Goal: Complete application form: Complete application form

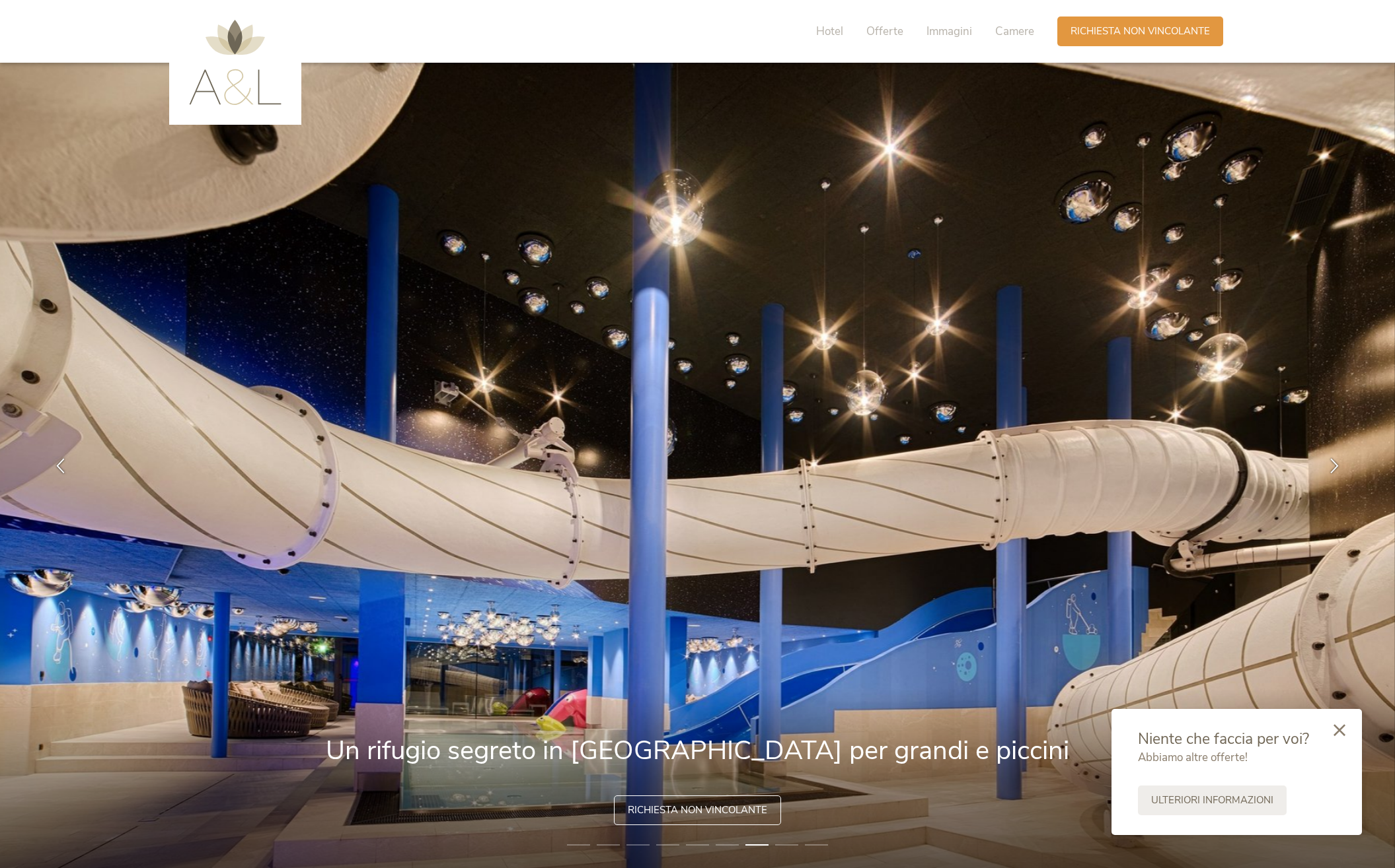
click at [1342, 731] on icon at bounding box center [1339, 730] width 12 height 12
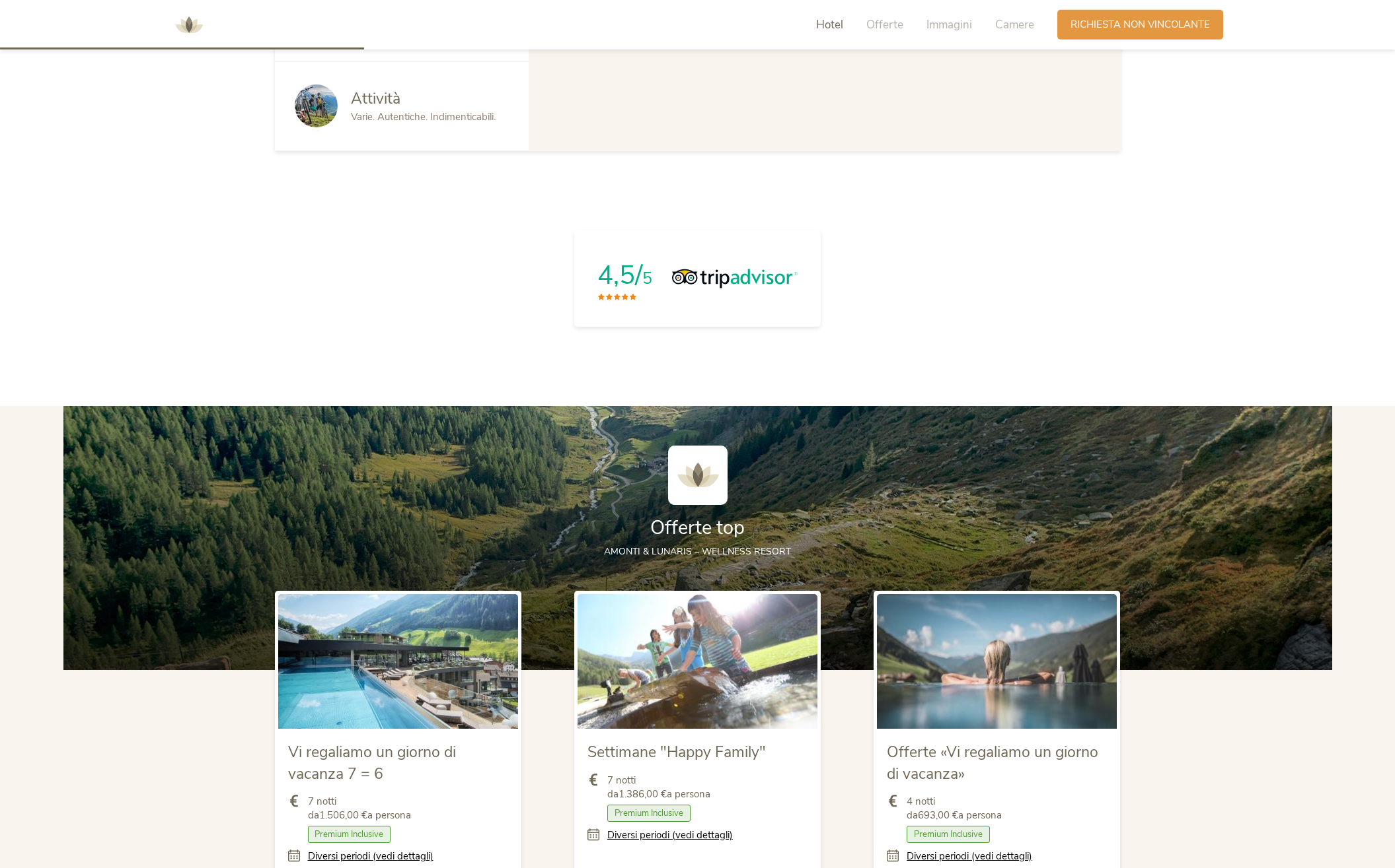
scroll to position [1482, 0]
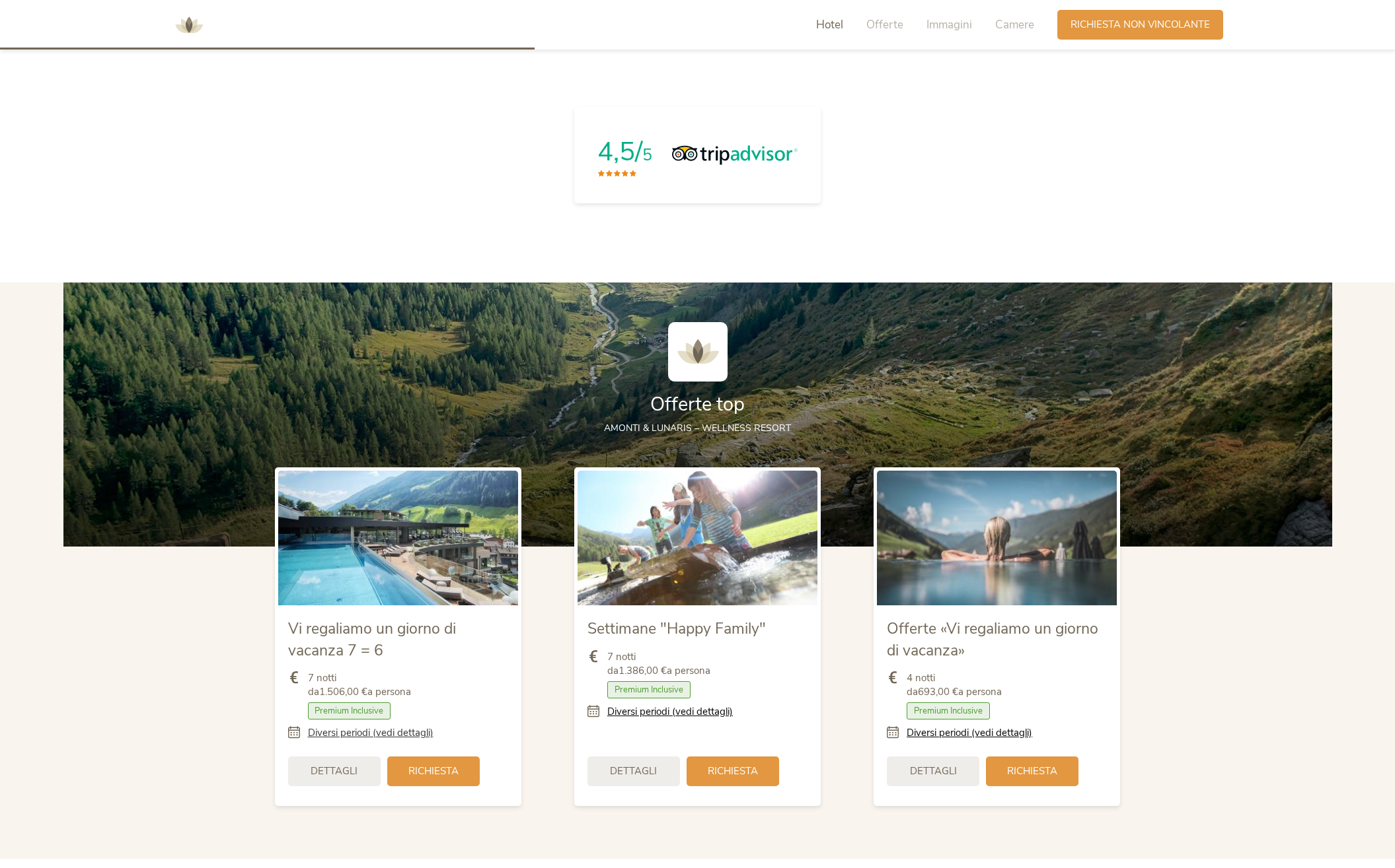
click at [346, 734] on link "Diversi periodi (vedi dettagli)" at bounding box center [370, 732] width 126 height 14
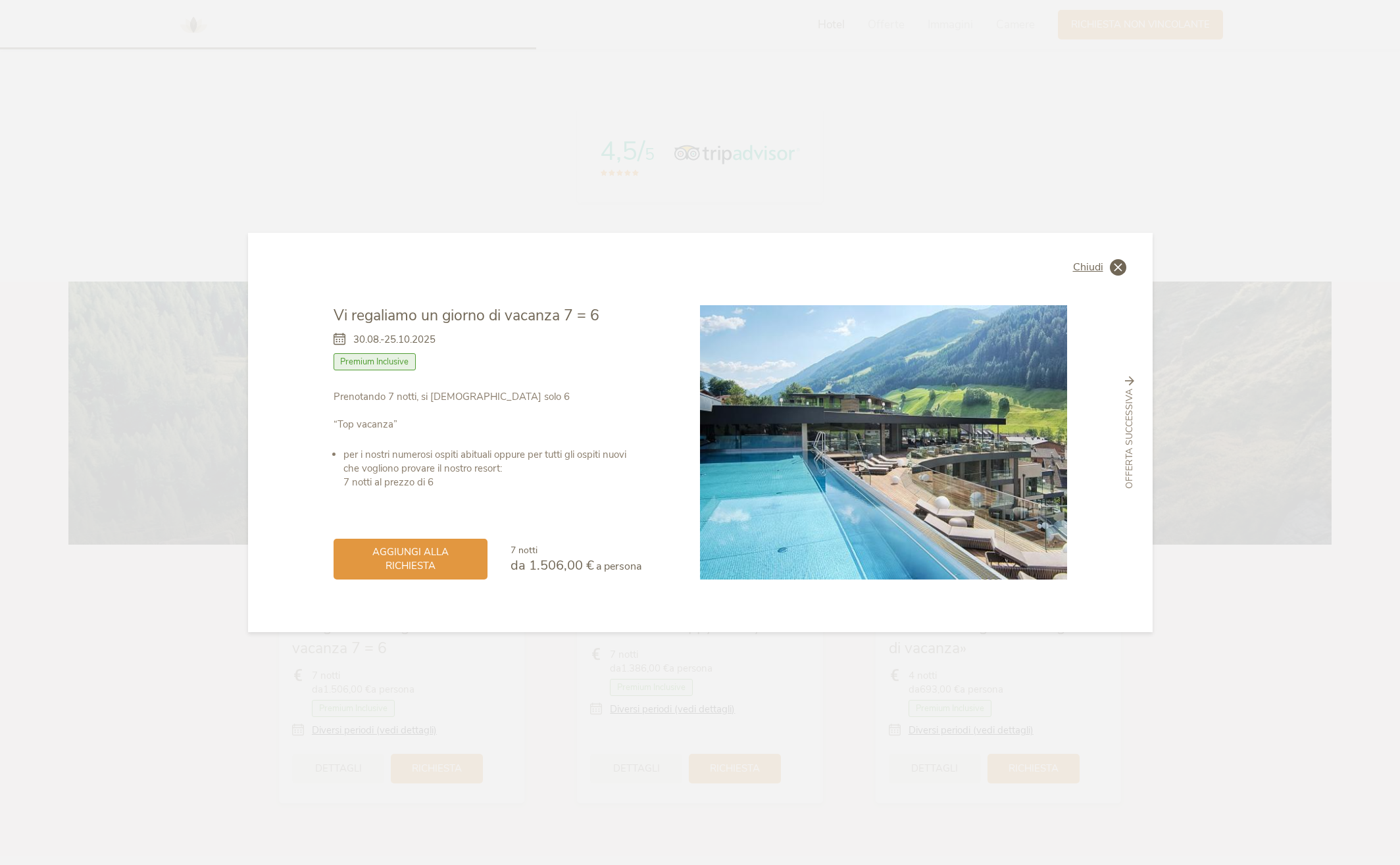
click at [1123, 260] on icon at bounding box center [1118, 268] width 16 height 16
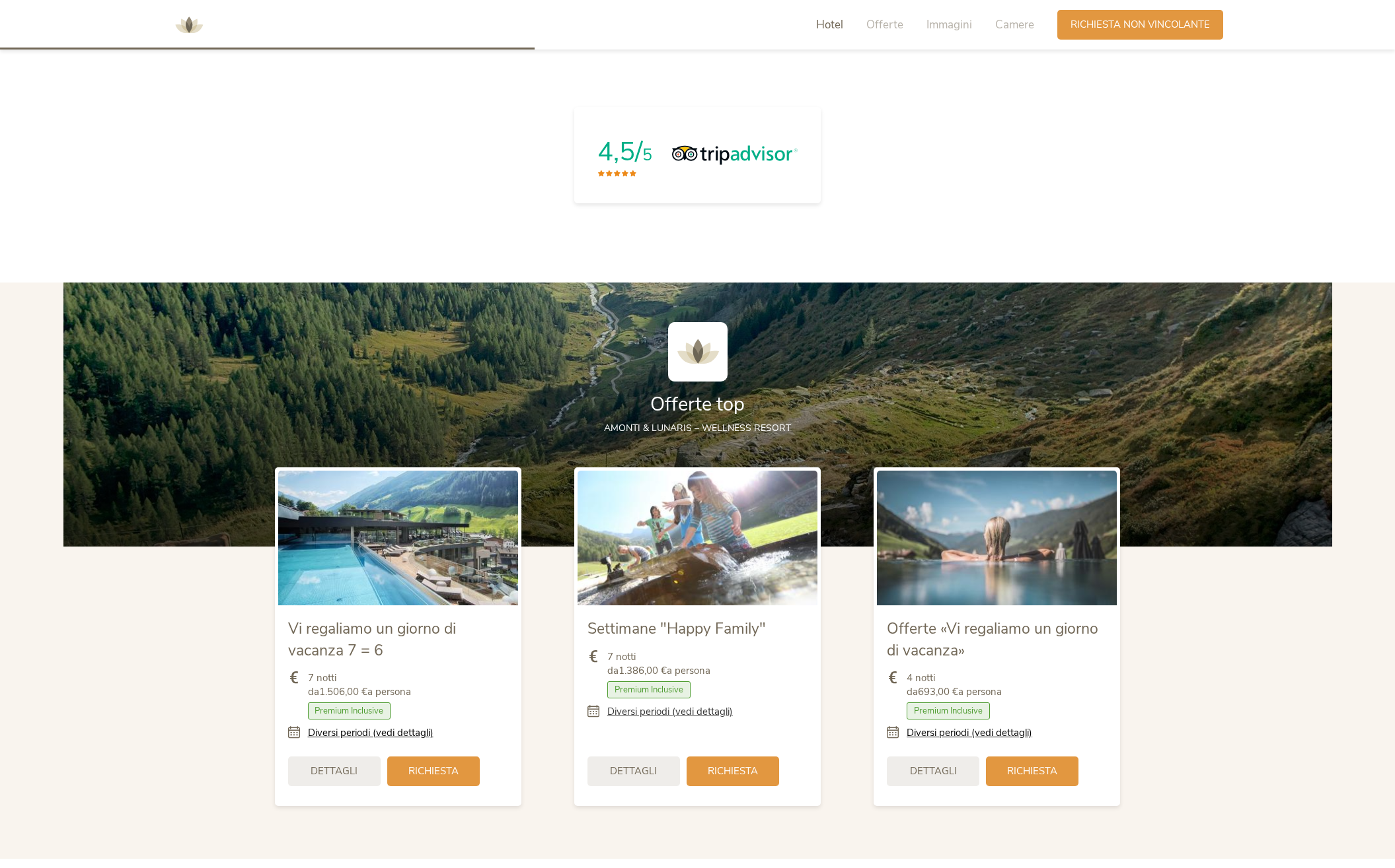
click at [643, 714] on link "Diversi periodi (vedi dettagli)" at bounding box center [669, 712] width 126 height 14
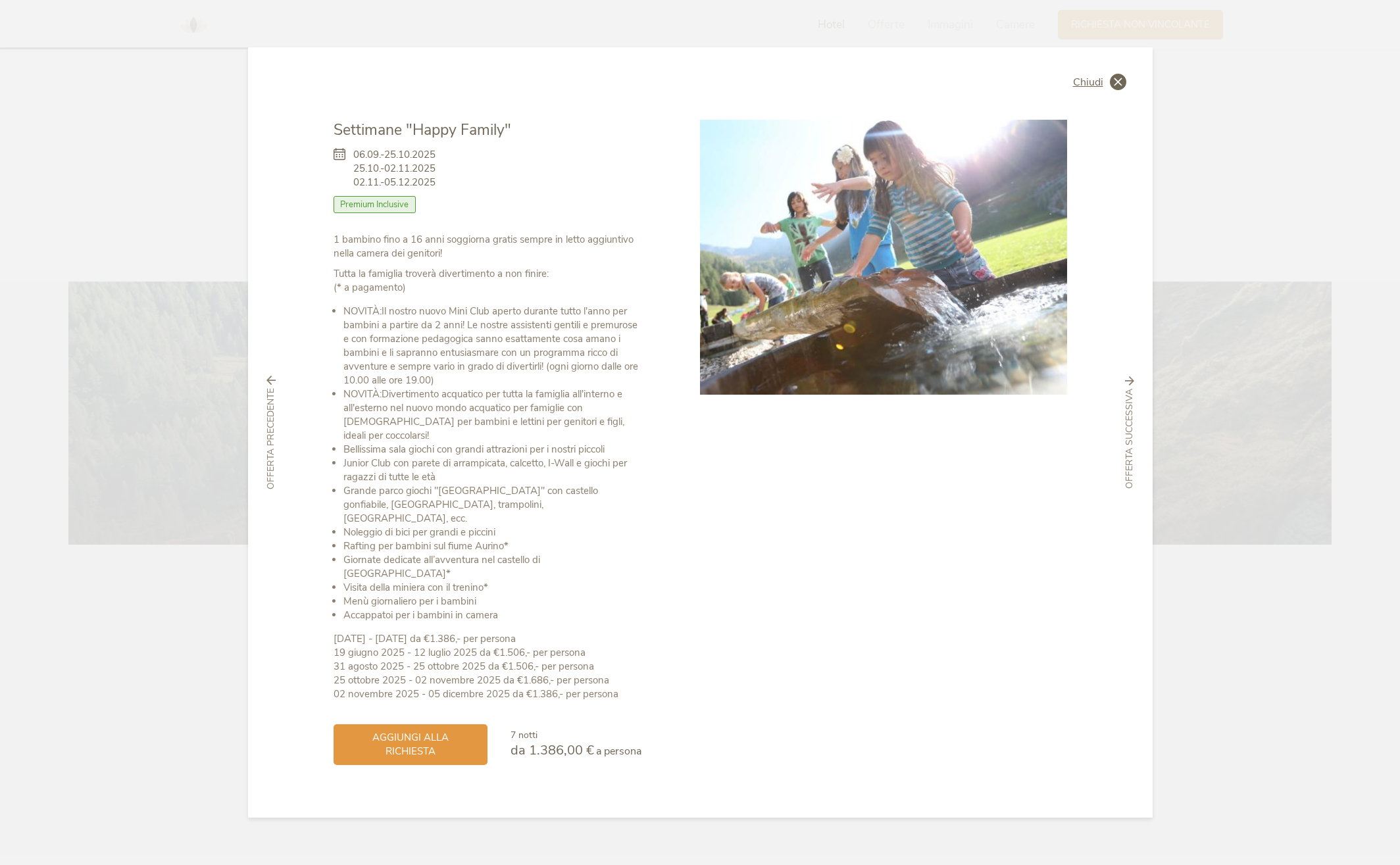
click at [1115, 90] on icon at bounding box center [1118, 82] width 16 height 16
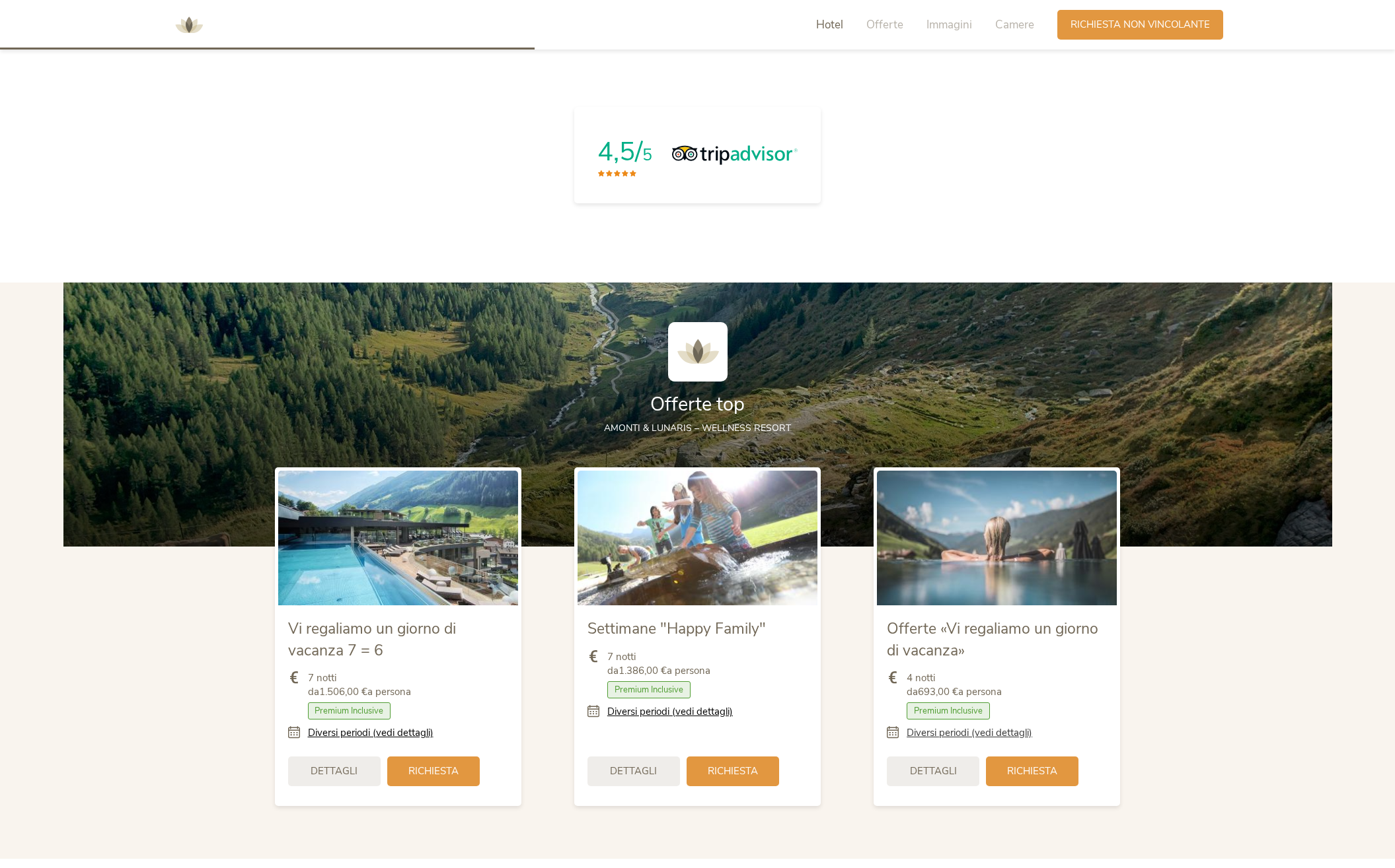
click at [993, 738] on link "Diversi periodi (vedi dettagli)" at bounding box center [969, 732] width 126 height 14
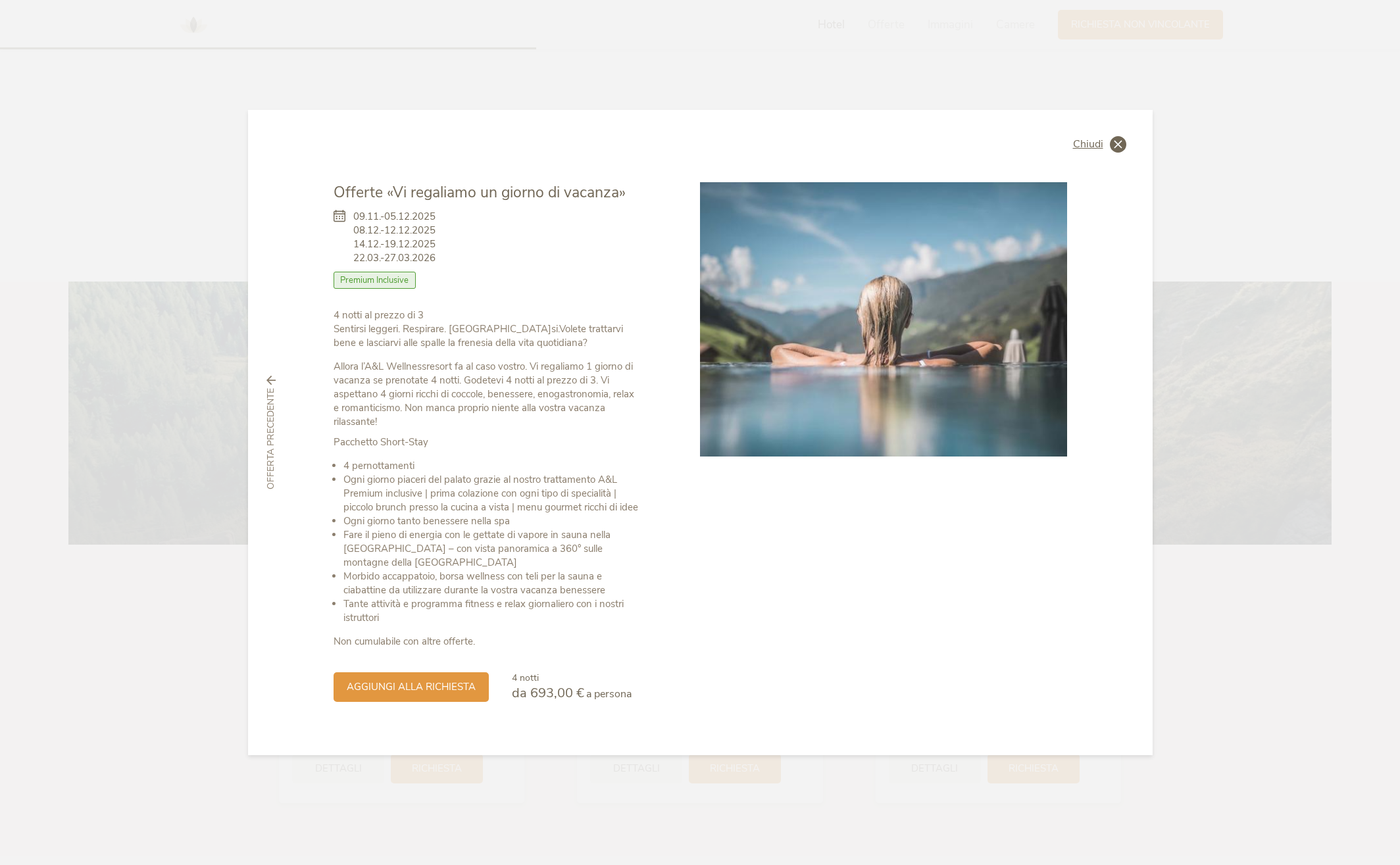
click at [1107, 146] on div "Chiudi" at bounding box center [1099, 144] width 53 height 16
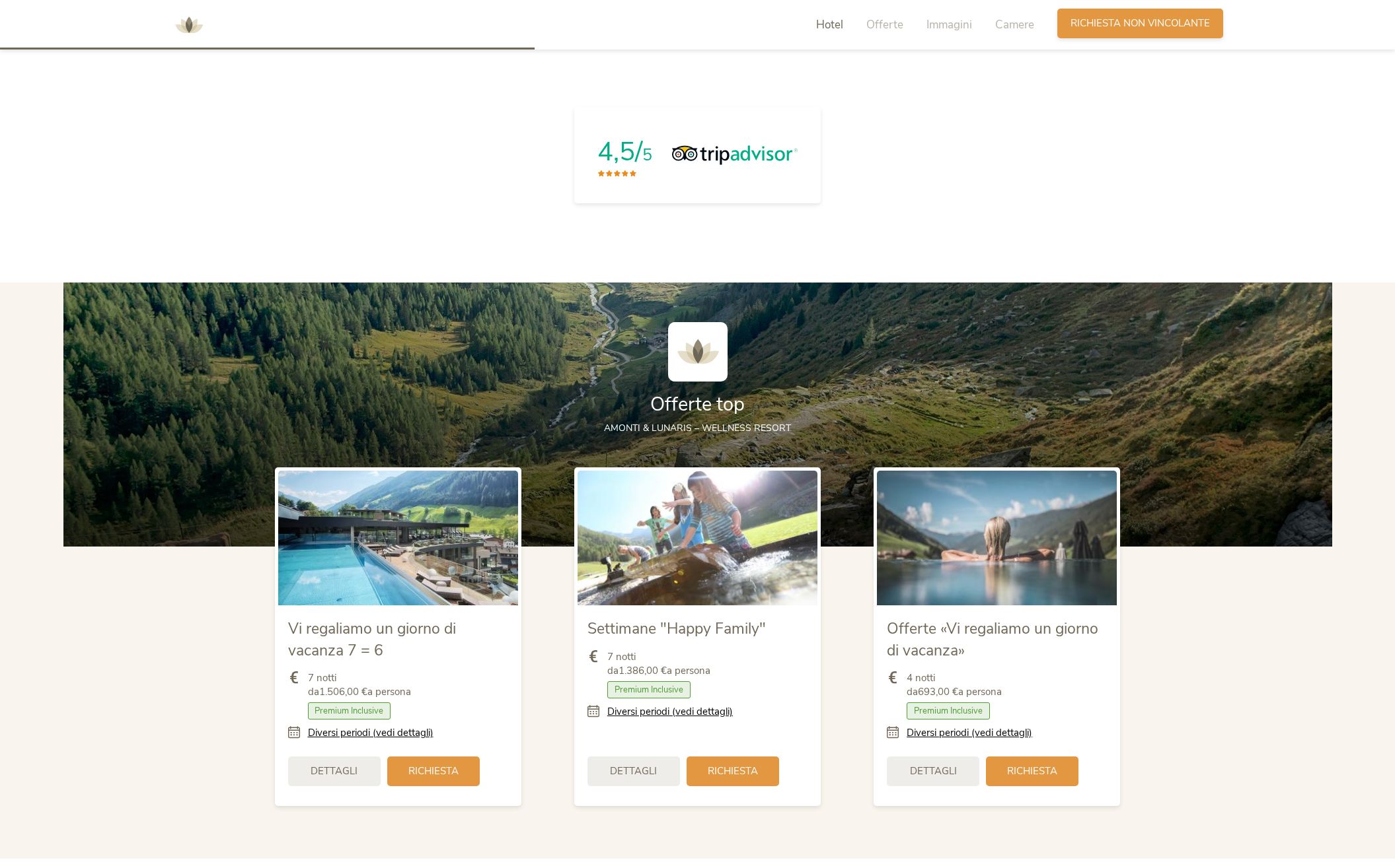
click at [1140, 19] on span "Richiesta non vincolante" at bounding box center [1140, 23] width 139 height 14
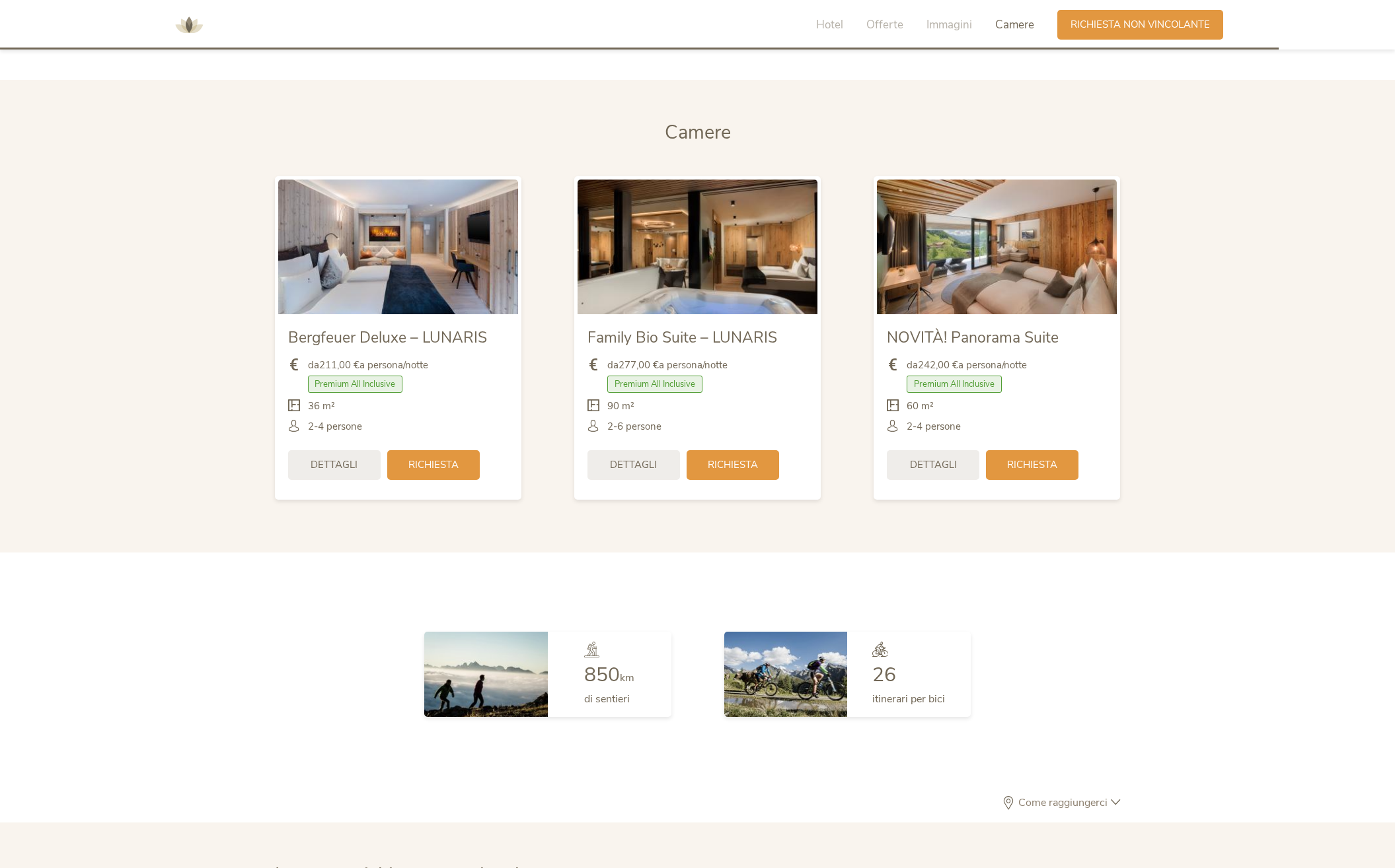
scroll to position [3868, 0]
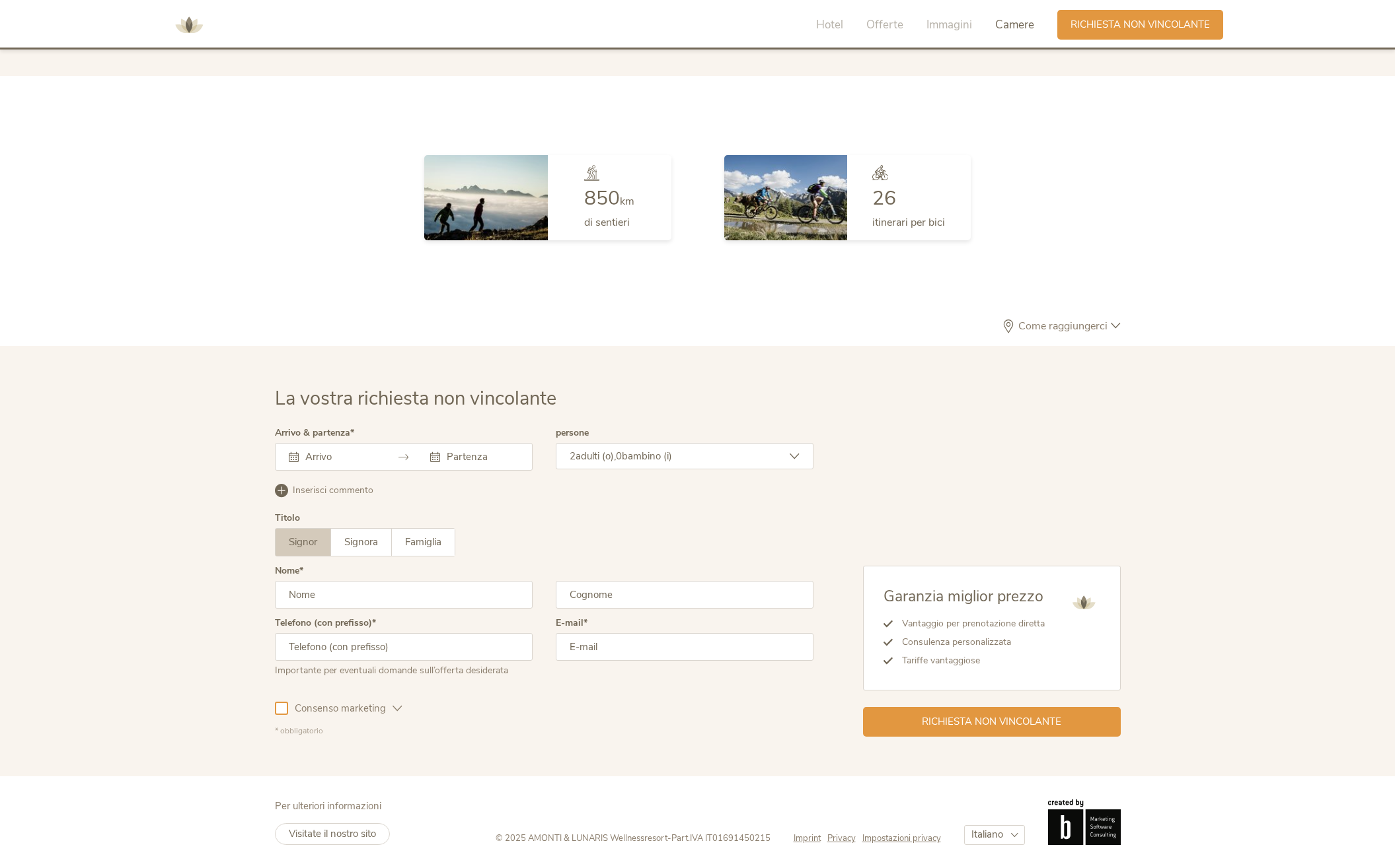
click at [387, 464] on div at bounding box center [403, 457] width 258 height 28
click at [377, 460] on div at bounding box center [403, 457] width 258 height 28
click at [321, 458] on input "text" at bounding box center [339, 457] width 75 height 14
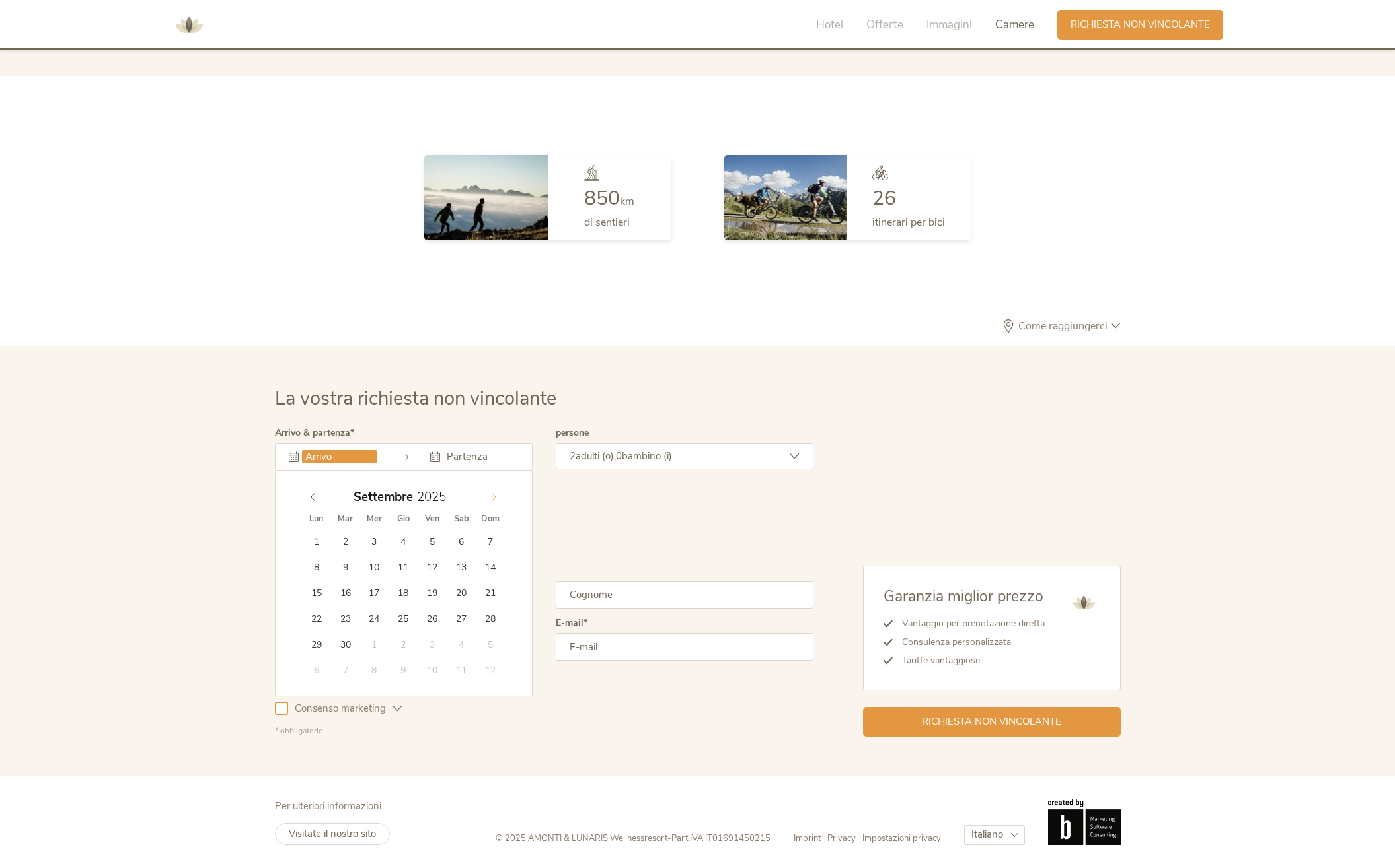
click at [495, 494] on icon at bounding box center [493, 497] width 9 height 9
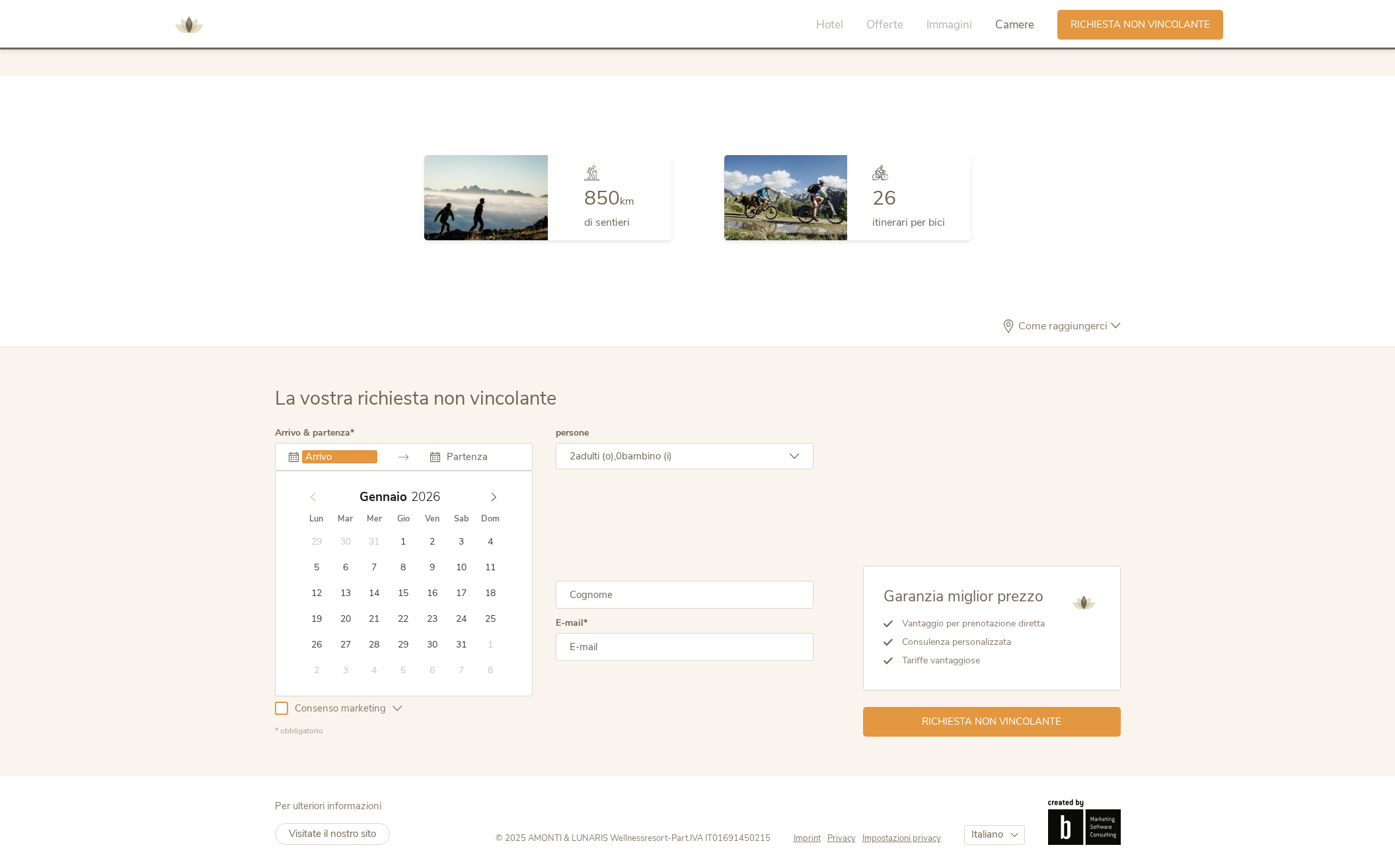
type input "2025"
click at [317, 495] on icon at bounding box center [313, 497] width 9 height 9
type input "[DATE]"
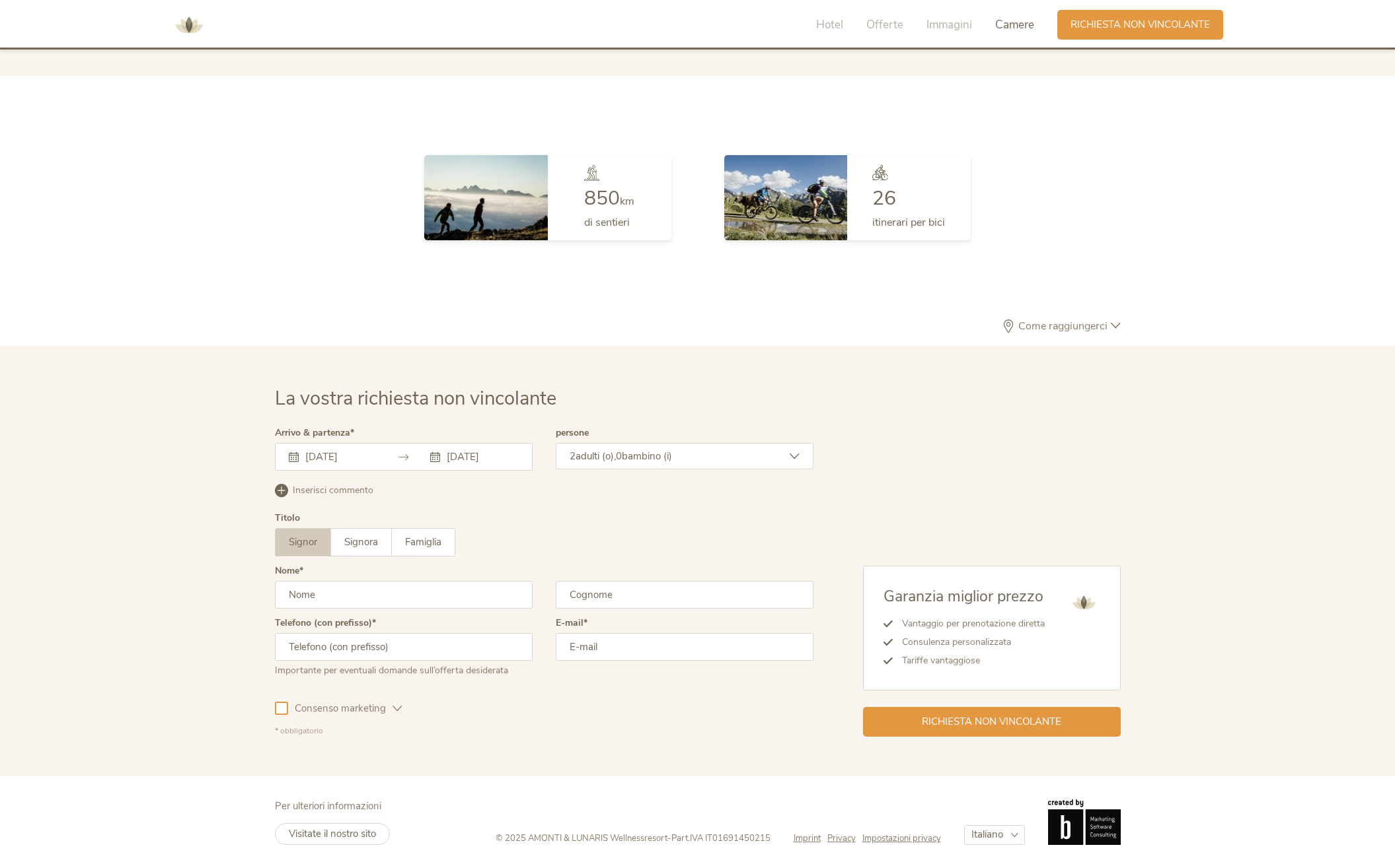
click at [666, 457] on span "bambino (i)" at bounding box center [647, 456] width 51 height 14
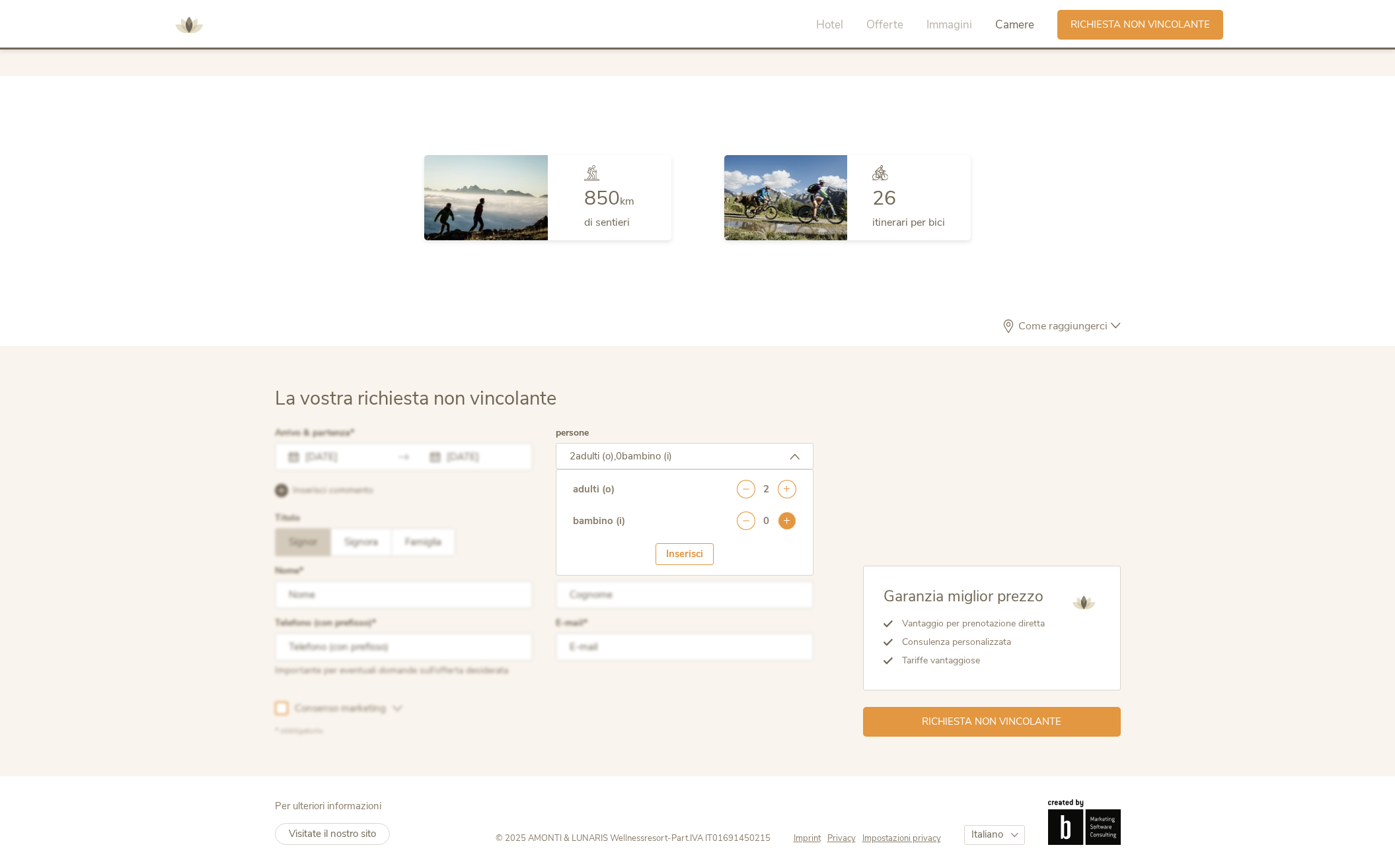
click at [792, 516] on icon at bounding box center [787, 521] width 18 height 18
click at [731, 547] on select "seleziona 0 1 2 3 4 5 6 7 8 9 10 11 12 13 14 15 16 17" at bounding box center [764, 558] width 65 height 22
select select "2"
click option "2" at bounding box center [0, 0] width 0 height 0
click at [689, 588] on div "Inserisci" at bounding box center [685, 595] width 58 height 22
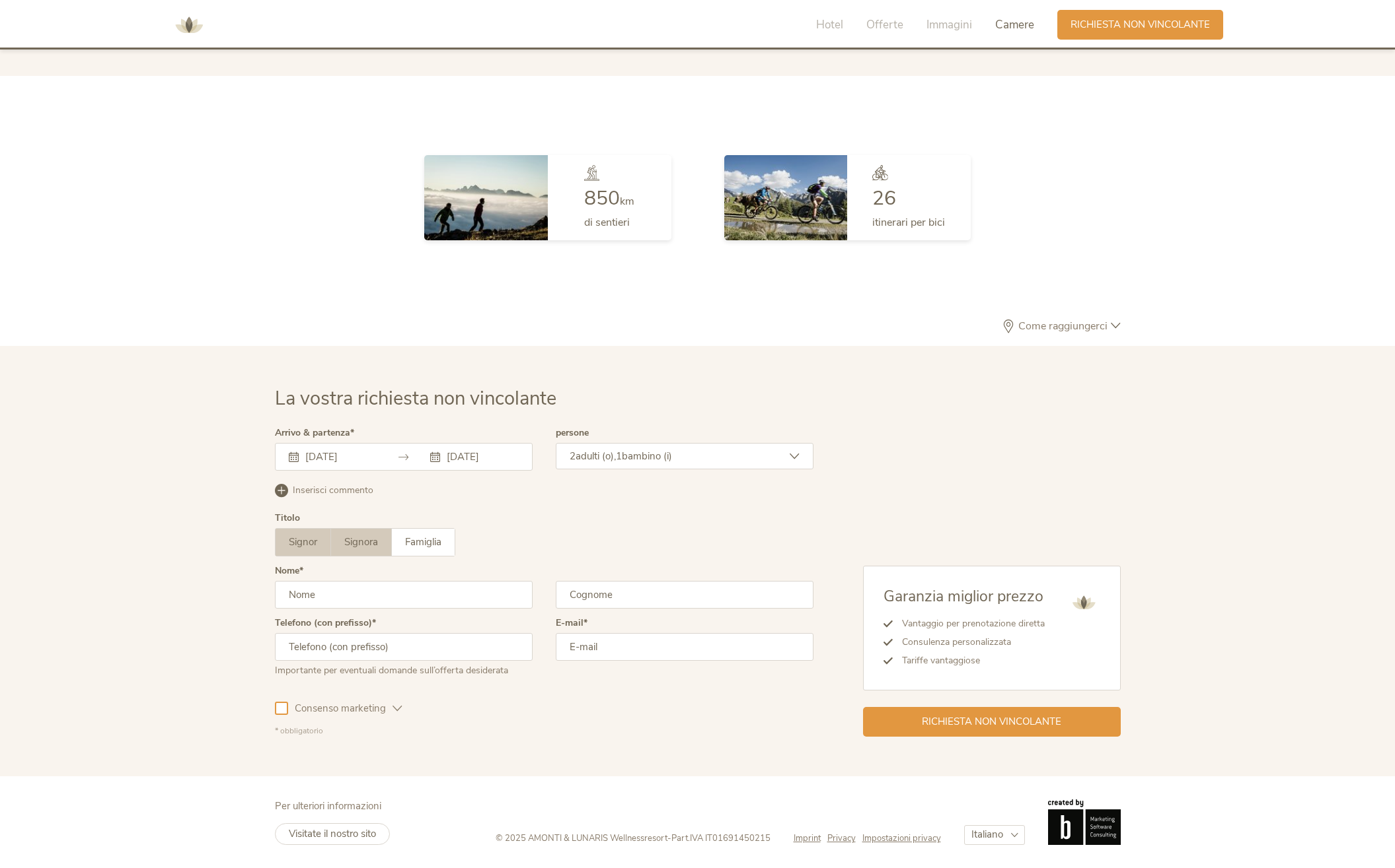
click at [356, 542] on span "Signora" at bounding box center [361, 542] width 33 height 14
click at [346, 591] on input "text" at bounding box center [403, 595] width 258 height 28
type input "[PERSON_NAME]"
type input "Marcialis"
type input "[PHONE_NUMBER]"
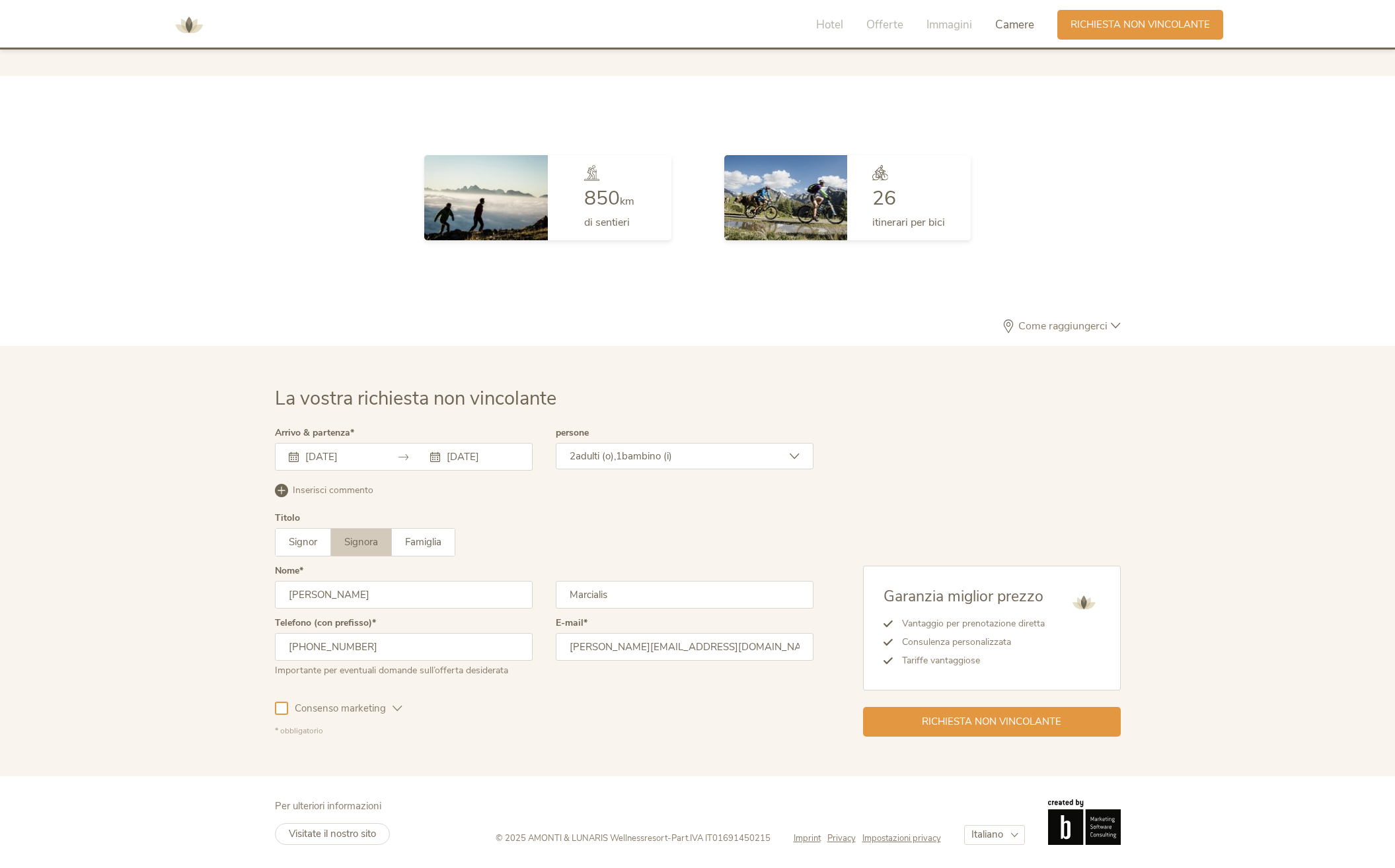
type input "[PERSON_NAME][EMAIL_ADDRESS][DOMAIN_NAME]"
click at [278, 492] on icon at bounding box center [281, 490] width 14 height 14
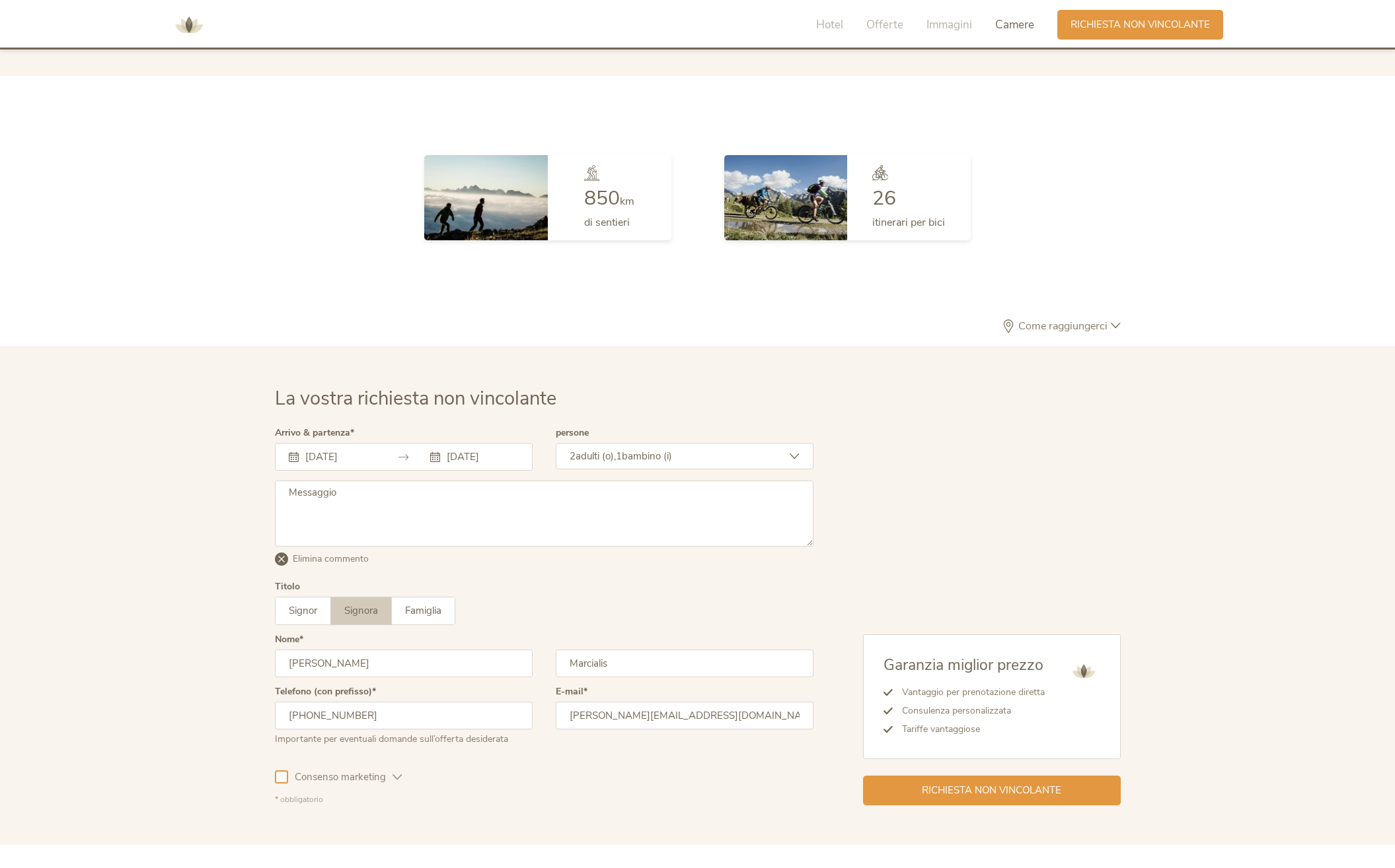
click at [339, 501] on textarea at bounding box center [544, 514] width 538 height 66
type textarea "l"
type textarea "buongiorno. in alternativa si valuta il periodo 29\12 - 02/01"
click at [995, 788] on span "Richiesta non vincolante" at bounding box center [992, 788] width 139 height 14
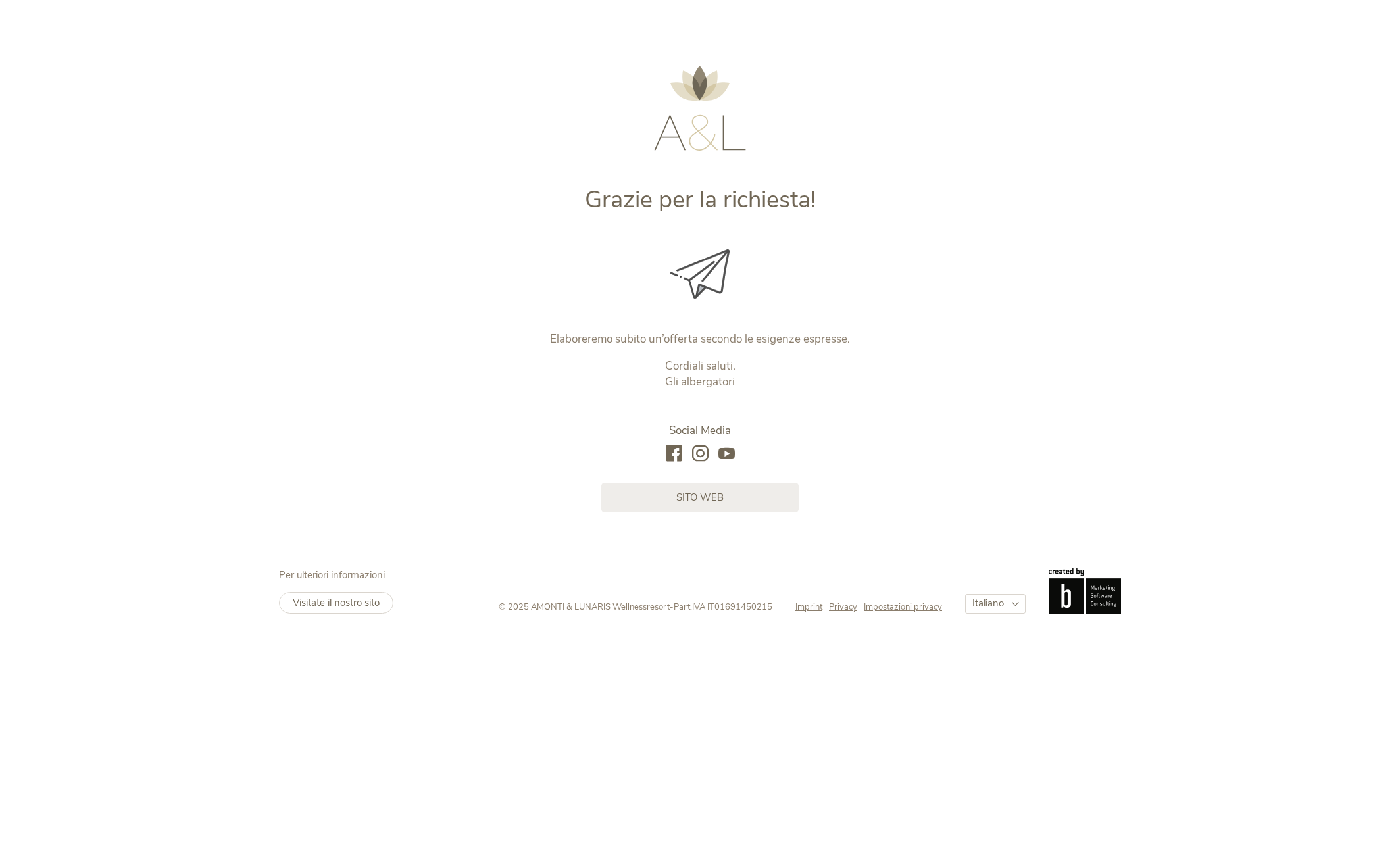
click at [689, 127] on img at bounding box center [700, 108] width 92 height 85
